Goal: Information Seeking & Learning: Learn about a topic

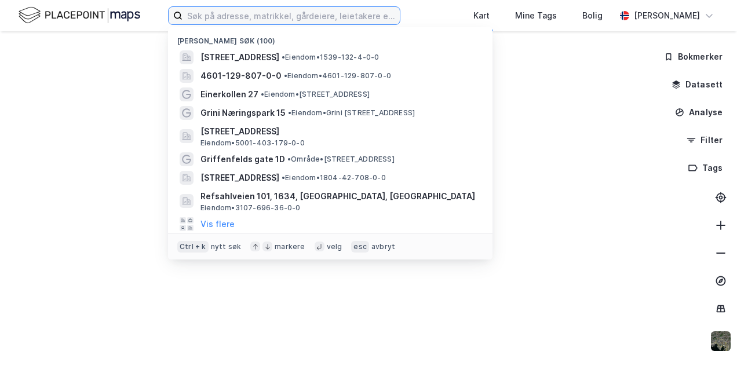
click at [257, 13] on input at bounding box center [290, 15] width 217 height 17
paste input "• [STREET_ADDRESS]"
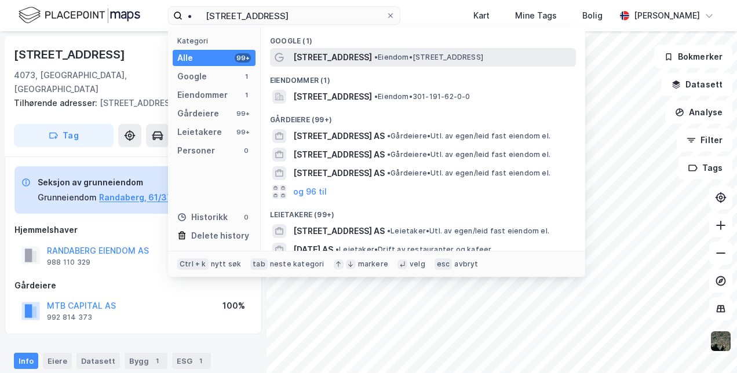
click at [378, 58] on span "• Eiendom • [STREET_ADDRESS]" at bounding box center [428, 57] width 109 height 9
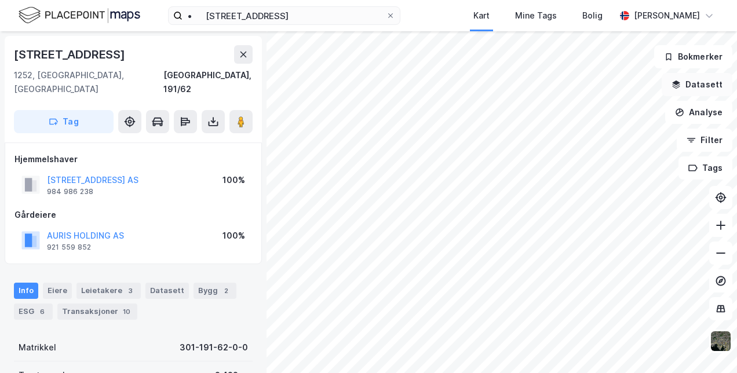
click at [674, 85] on button "Datasett" at bounding box center [697, 84] width 71 height 23
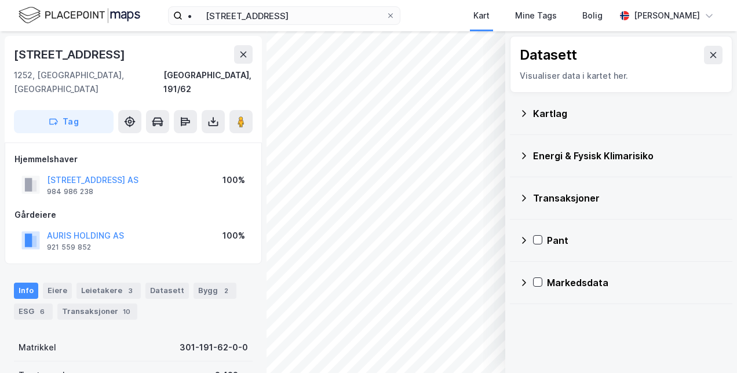
click at [528, 150] on div "Energi & Fysisk Klimarisiko" at bounding box center [621, 156] width 204 height 28
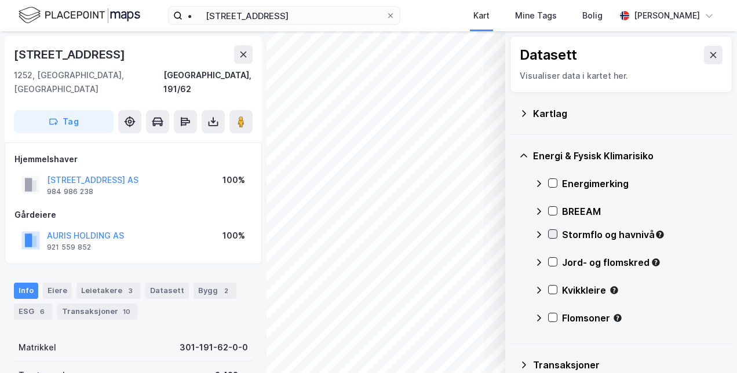
click at [554, 235] on icon at bounding box center [553, 234] width 8 height 8
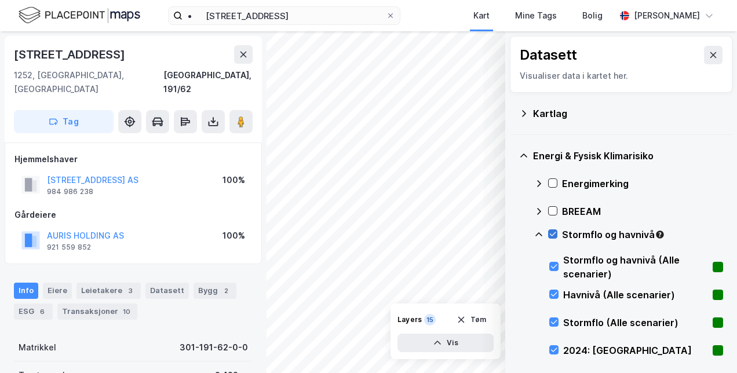
click at [552, 233] on icon at bounding box center [553, 234] width 8 height 8
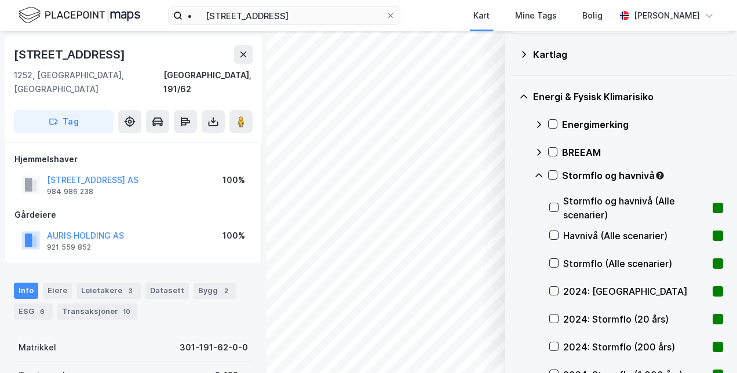
scroll to position [116, 0]
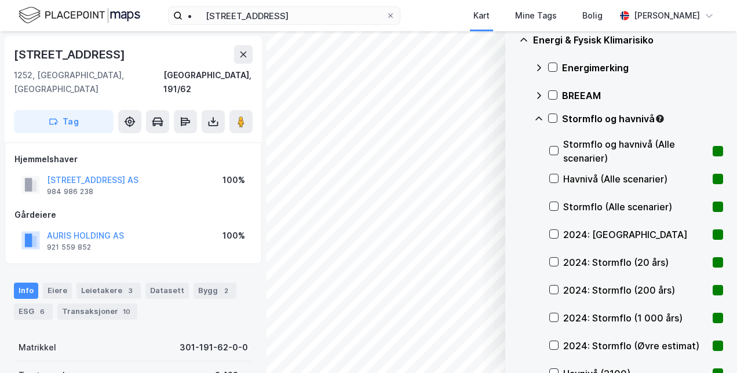
click at [538, 117] on icon at bounding box center [538, 117] width 7 height 3
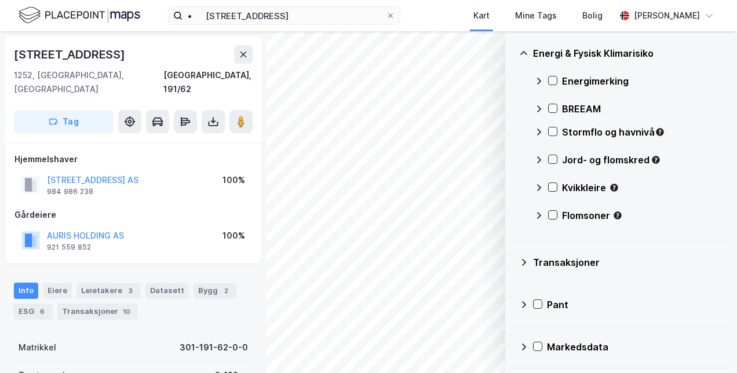
scroll to position [101, 0]
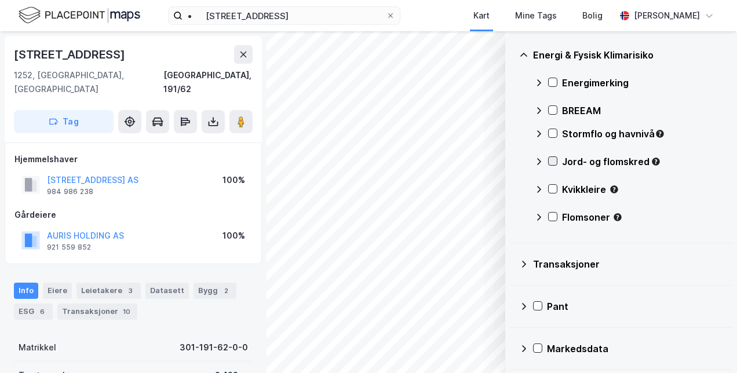
click at [553, 162] on icon at bounding box center [553, 161] width 6 height 4
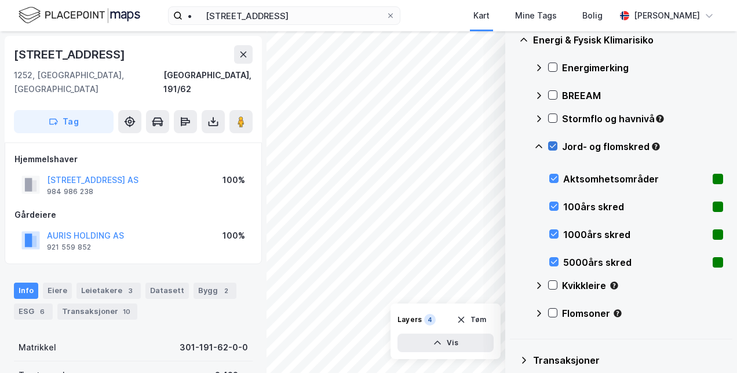
click at [553, 143] on icon at bounding box center [553, 146] width 8 height 8
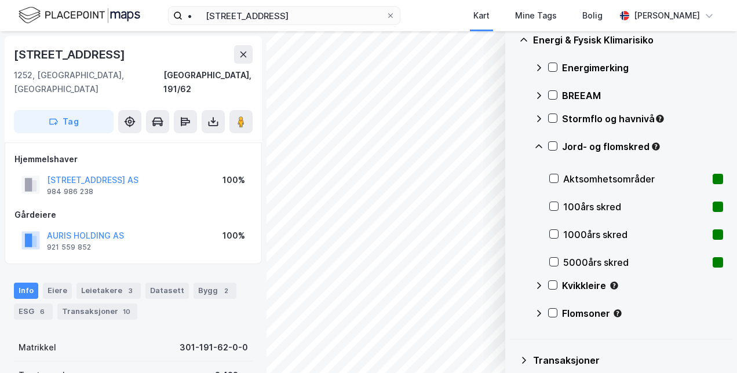
click at [542, 144] on icon at bounding box center [538, 146] width 9 height 9
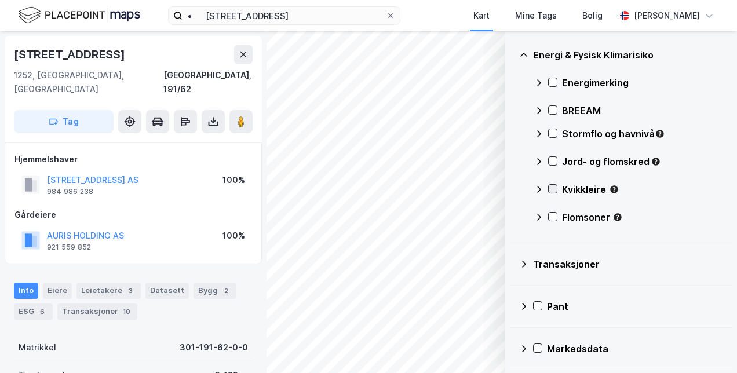
click at [554, 185] on icon at bounding box center [553, 189] width 8 height 8
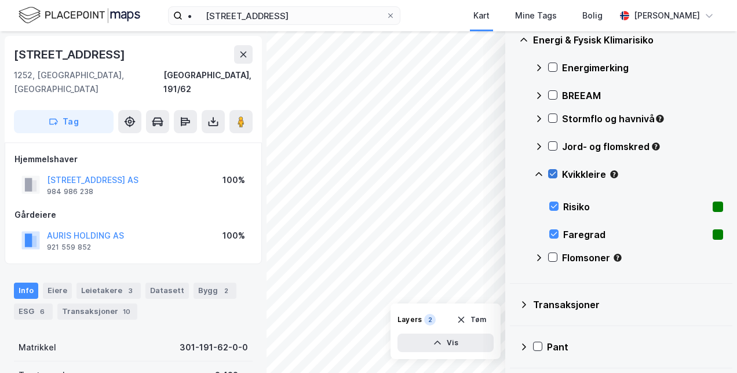
click at [550, 170] on icon at bounding box center [553, 174] width 8 height 8
click at [536, 171] on icon at bounding box center [538, 174] width 9 height 9
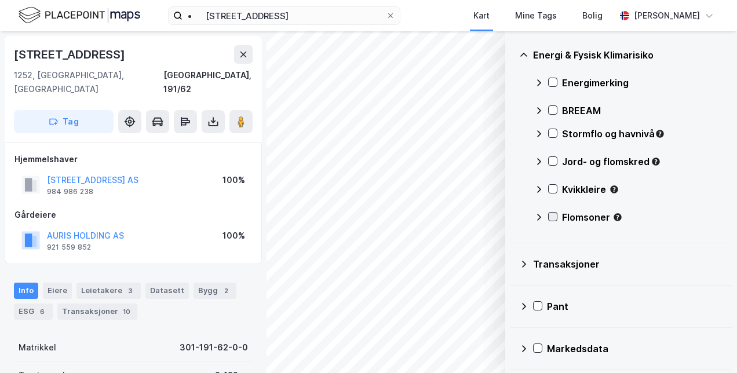
click at [551, 213] on icon at bounding box center [553, 217] width 8 height 8
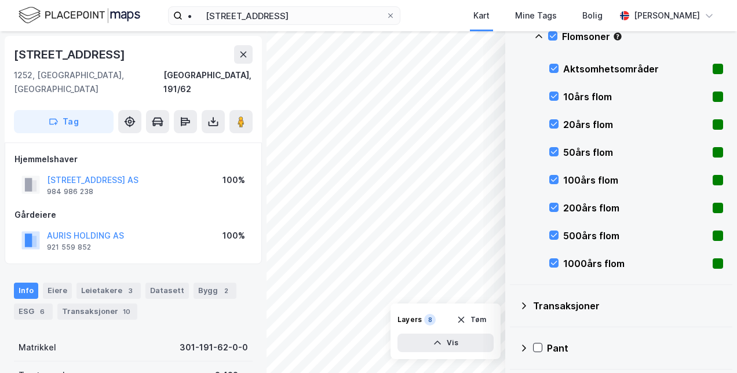
scroll to position [265, 0]
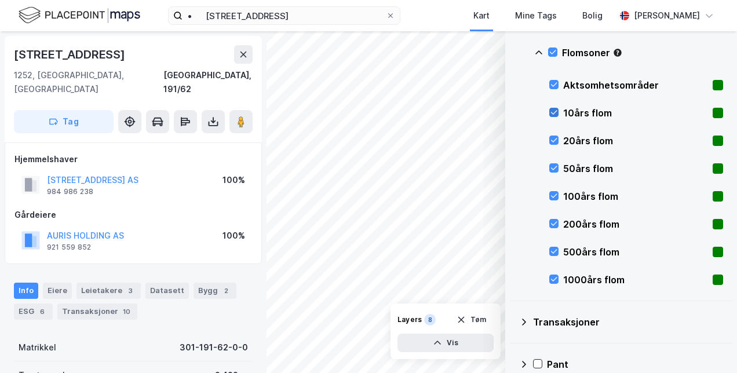
click at [554, 112] on icon at bounding box center [554, 113] width 6 height 4
click at [553, 136] on icon at bounding box center [554, 140] width 8 height 8
click at [553, 168] on icon at bounding box center [554, 168] width 8 height 8
click at [554, 195] on icon at bounding box center [554, 196] width 8 height 8
click at [553, 221] on icon at bounding box center [554, 224] width 8 height 8
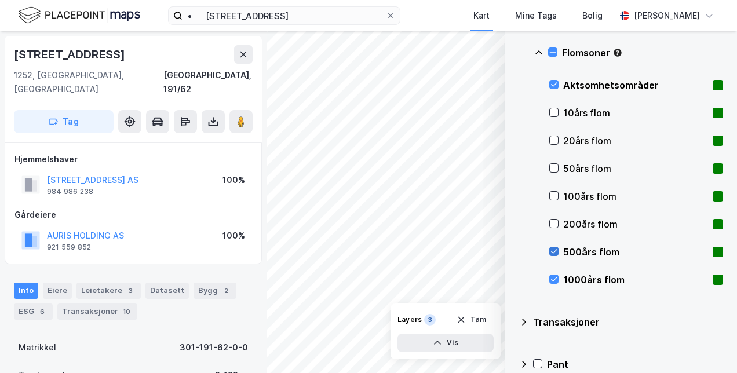
click at [553, 251] on icon at bounding box center [554, 252] width 6 height 4
click at [554, 279] on icon at bounding box center [554, 279] width 6 height 4
click at [554, 81] on icon at bounding box center [554, 85] width 8 height 8
click at [551, 110] on icon at bounding box center [554, 112] width 8 height 8
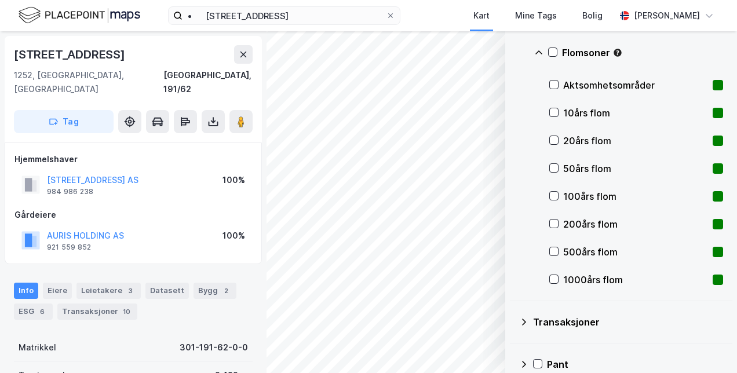
click at [555, 144] on div at bounding box center [553, 141] width 9 height 10
click at [557, 140] on icon at bounding box center [554, 140] width 8 height 8
click at [556, 167] on icon at bounding box center [554, 168] width 8 height 8
click at [553, 193] on icon at bounding box center [554, 196] width 8 height 8
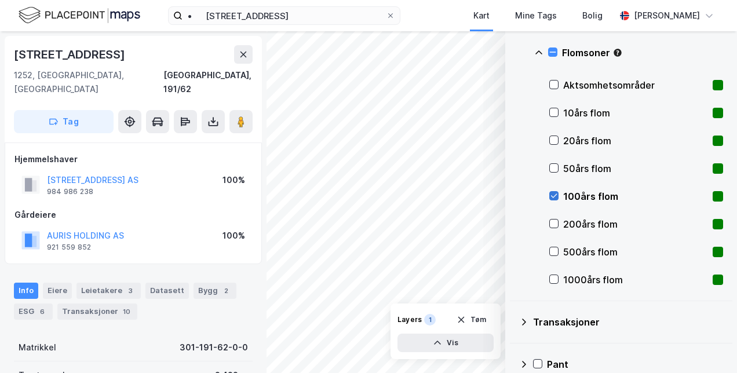
click at [553, 193] on icon at bounding box center [554, 196] width 8 height 8
click at [550, 228] on div "200års flom" at bounding box center [636, 224] width 174 height 28
click at [554, 226] on icon at bounding box center [554, 224] width 8 height 8
click at [554, 249] on icon at bounding box center [554, 251] width 8 height 8
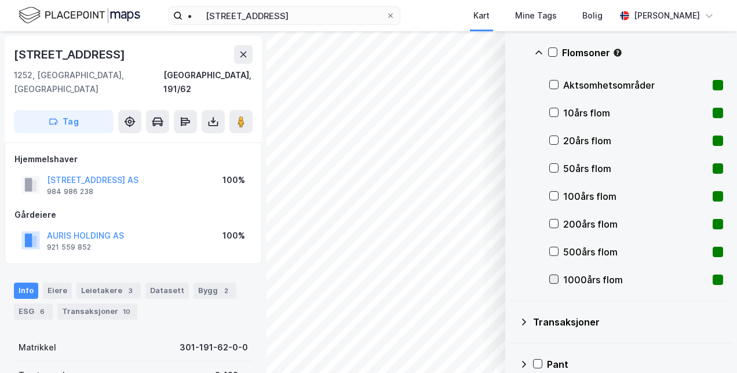
click at [554, 279] on icon at bounding box center [554, 279] width 6 height 4
click at [556, 83] on icon at bounding box center [554, 85] width 8 height 8
click at [447, 348] on button "Vis" at bounding box center [445, 343] width 96 height 19
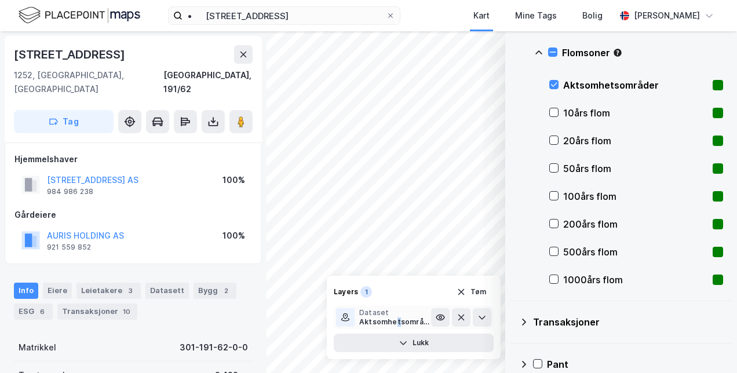
click at [395, 319] on div "Aktsomhetsområder" at bounding box center [395, 321] width 72 height 9
drag, startPoint x: 395, startPoint y: 319, endPoint x: 347, endPoint y: 317, distance: 47.5
click at [347, 317] on icon at bounding box center [345, 317] width 9 height 9
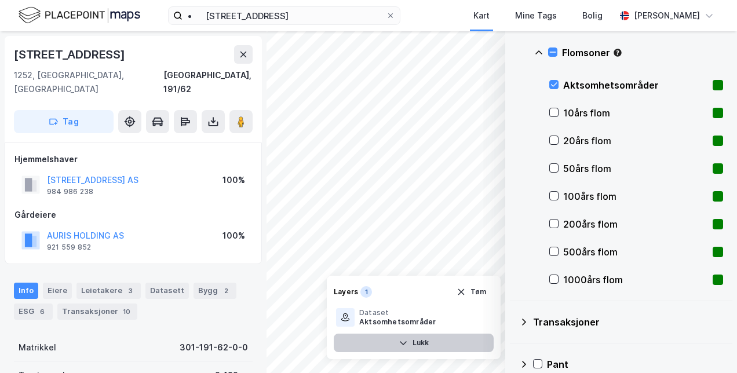
click at [421, 345] on button "Lukk" at bounding box center [414, 343] width 160 height 19
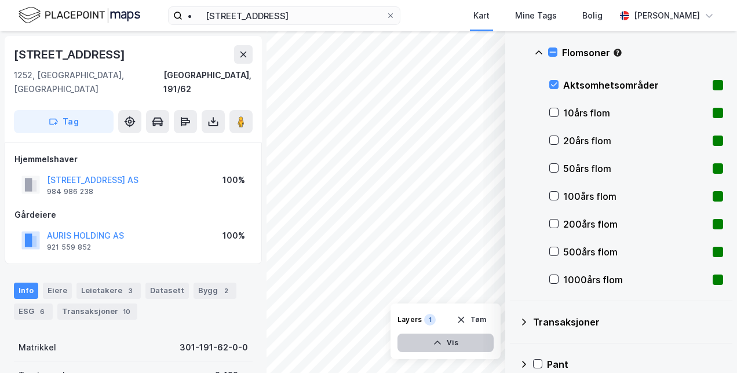
click at [421, 345] on button "Vis" at bounding box center [445, 343] width 96 height 19
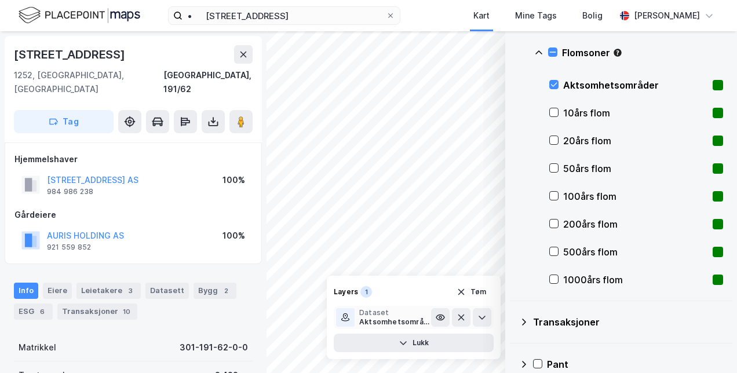
click at [450, 315] on div at bounding box center [461, 317] width 60 height 19
click at [443, 317] on icon at bounding box center [440, 317] width 9 height 9
click at [443, 317] on icon at bounding box center [440, 318] width 7 height 2
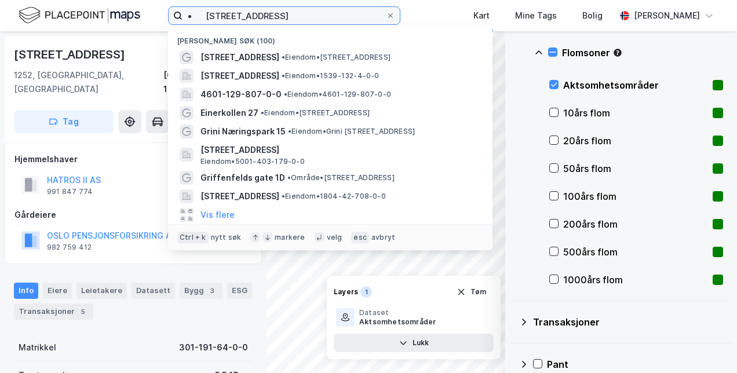
drag, startPoint x: 316, startPoint y: 18, endPoint x: 198, endPoint y: 8, distance: 118.0
click at [183, 6] on div "• [STREET_ADDRESS] Nylige søk (100) [STREET_ADDRESS] • Eiendom • [STREET_ADDRES…" at bounding box center [368, 15] width 737 height 31
paste input "[PERSON_NAME][STREET_ADDRESS],"
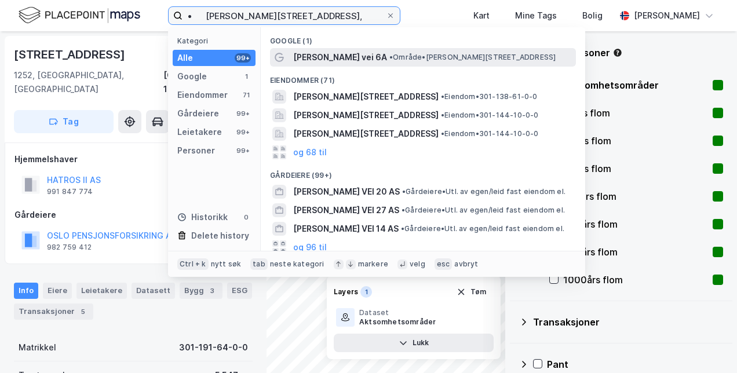
type input "• [PERSON_NAME][STREET_ADDRESS],"
click at [372, 60] on div "[PERSON_NAME] vei 6A • Område • [PERSON_NAME][STREET_ADDRESS]" at bounding box center [433, 57] width 280 height 14
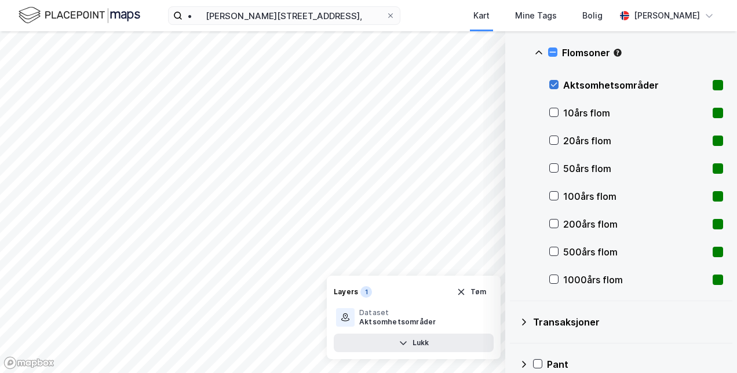
click at [555, 83] on icon at bounding box center [554, 85] width 6 height 4
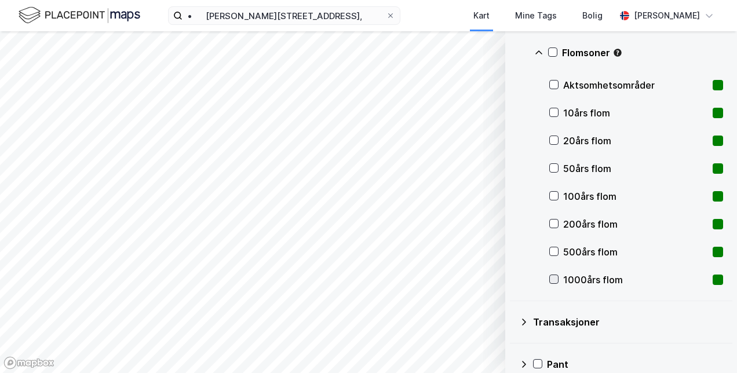
click at [555, 276] on icon at bounding box center [554, 279] width 8 height 8
click at [551, 276] on icon at bounding box center [554, 279] width 8 height 8
click at [551, 247] on icon at bounding box center [554, 251] width 8 height 8
click at [551, 111] on icon at bounding box center [554, 113] width 6 height 4
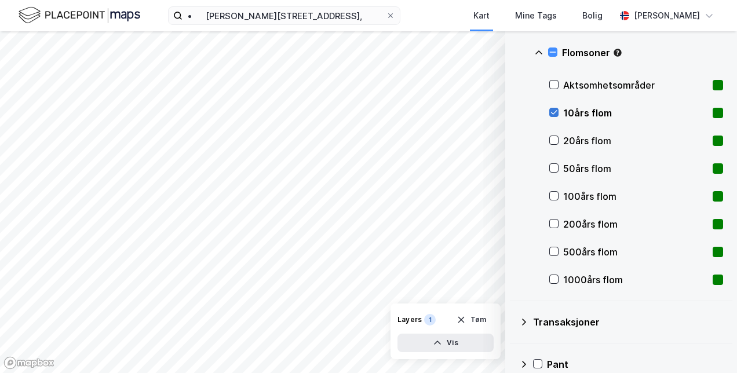
click at [551, 111] on icon at bounding box center [554, 113] width 6 height 4
click at [550, 78] on div "Aktsomhetsområder" at bounding box center [636, 85] width 174 height 28
